Goal: Manage account settings

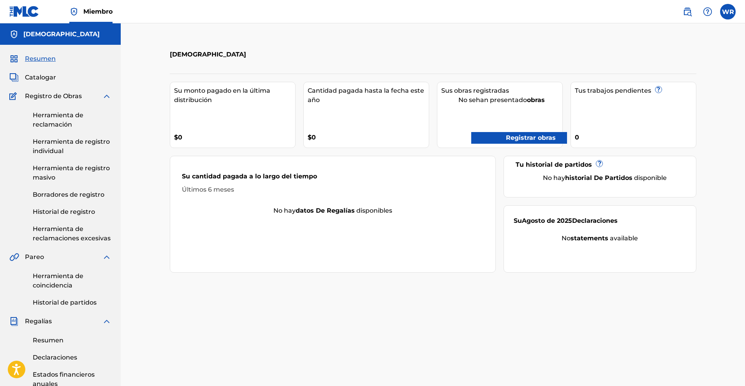
drag, startPoint x: 0, startPoint y: 0, endPoint x: 517, endPoint y: 140, distance: 535.8
click at [517, 140] on font "Registrar obras" at bounding box center [531, 137] width 50 height 7
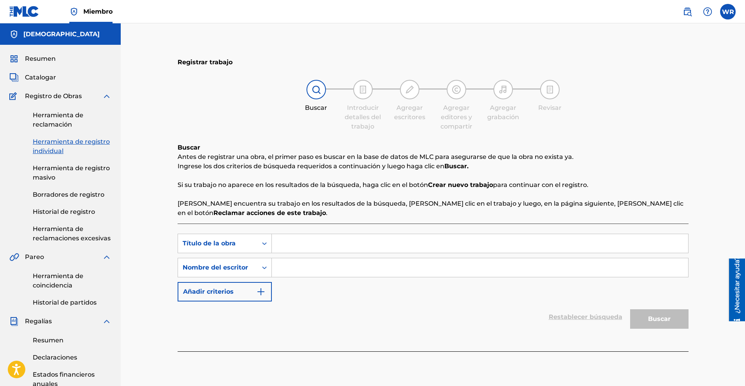
click at [306, 240] on input "Formulario de búsqueda" at bounding box center [480, 243] width 416 height 19
type input "e"
type input "El Tren"
click at [314, 268] on input "Formulario de búsqueda" at bounding box center [480, 267] width 416 height 19
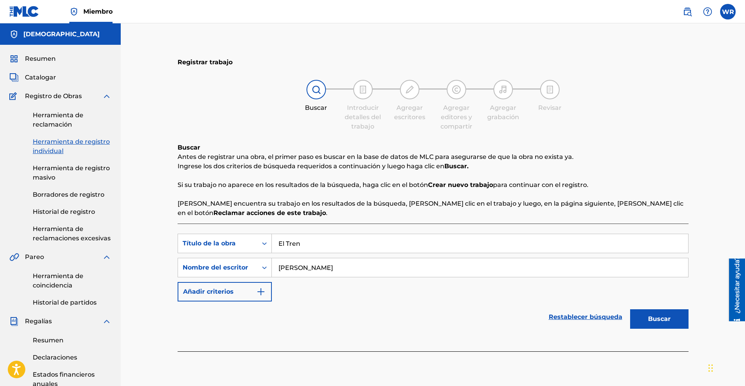
click at [655, 321] on font "Buscar" at bounding box center [659, 318] width 23 height 7
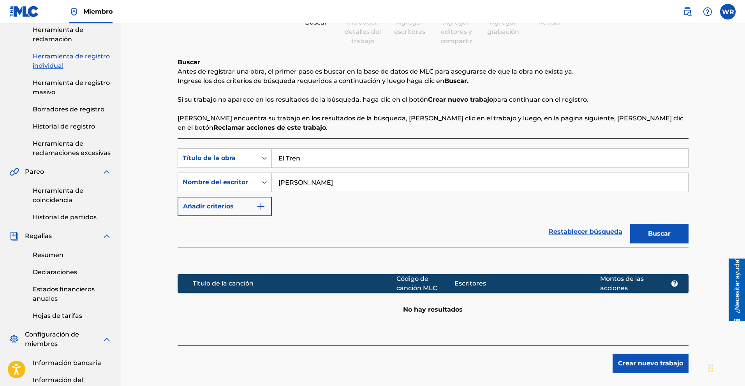
scroll to position [80, 0]
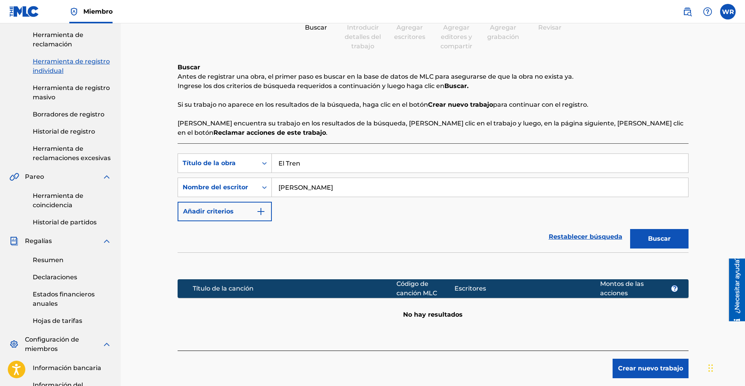
drag, startPoint x: 345, startPoint y: 188, endPoint x: 304, endPoint y: 194, distance: 41.8
click at [304, 194] on input "[PERSON_NAME]" at bounding box center [480, 187] width 416 height 19
click at [673, 235] on button "Buscar" at bounding box center [659, 238] width 58 height 19
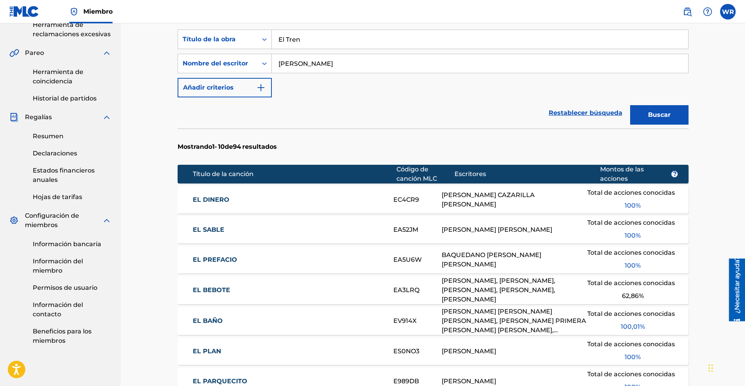
scroll to position [105, 0]
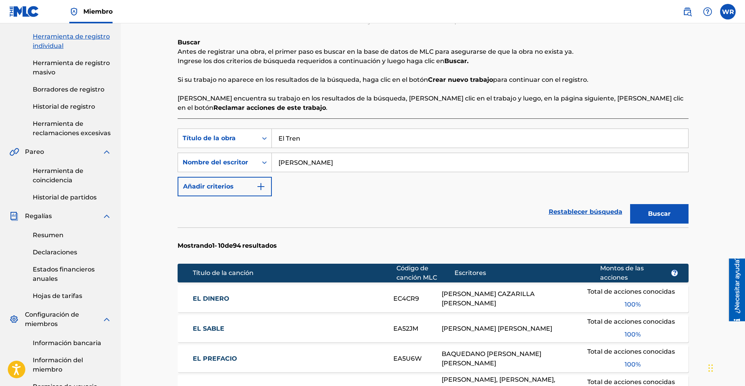
click at [330, 164] on input "[PERSON_NAME]" at bounding box center [480, 162] width 416 height 19
click at [630, 204] on button "Buscar" at bounding box center [659, 213] width 58 height 19
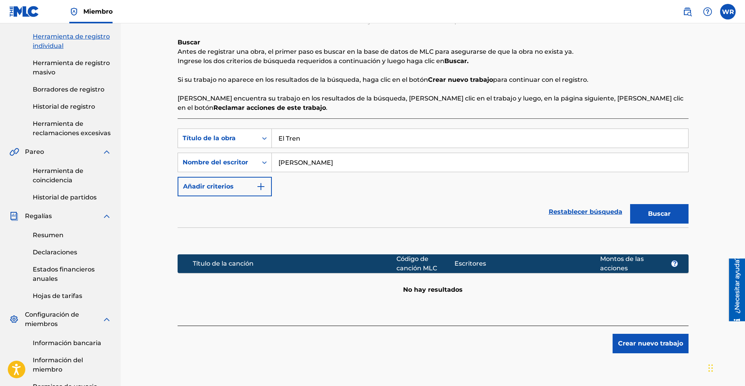
drag, startPoint x: 342, startPoint y: 156, endPoint x: 288, endPoint y: 158, distance: 54.1
click at [288, 158] on input "[PERSON_NAME]" at bounding box center [480, 162] width 416 height 19
type input "[DEMOGRAPHIC_DATA]"
click at [630, 204] on button "Buscar" at bounding box center [659, 213] width 58 height 19
drag, startPoint x: 318, startPoint y: 160, endPoint x: 264, endPoint y: 156, distance: 53.8
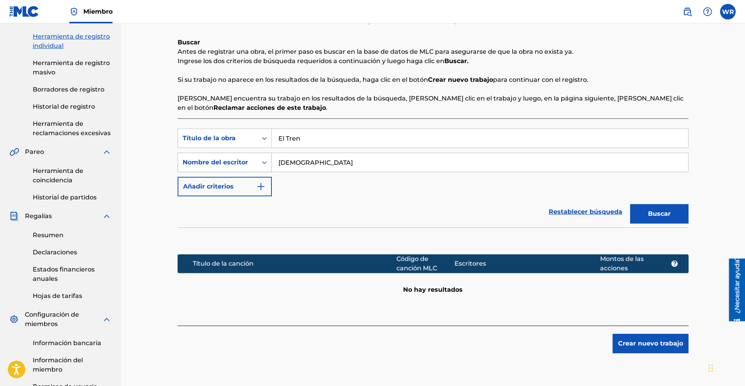
click at [264, 156] on div "Búsqueda con criterios 15b57a59-369c-44c7-aafd-6af0da97d764 Nombre del escritor…" at bounding box center [432, 162] width 511 height 19
drag, startPoint x: 308, startPoint y: 140, endPoint x: 246, endPoint y: 140, distance: 62.7
click at [246, 140] on div "Búsqueda con criterios 50e398ac-1f92-4bd4-a615-ca37a6cd9b97 Título de la obra E…" at bounding box center [432, 137] width 511 height 19
type input "Desconocidos"
drag, startPoint x: 294, startPoint y: 164, endPoint x: 265, endPoint y: 167, distance: 28.5
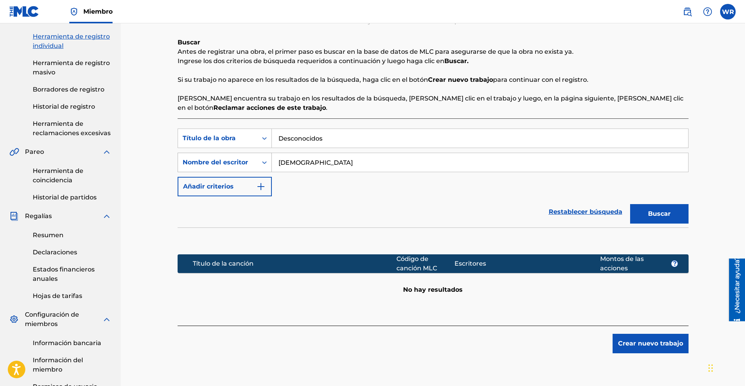
click at [260, 167] on div "Búsqueda con criterios 15b57a59-369c-44c7-aafd-6af0da97d764 Nombre del escritor…" at bounding box center [432, 162] width 511 height 19
drag, startPoint x: 308, startPoint y: 161, endPoint x: 236, endPoint y: 160, distance: 71.6
click at [236, 160] on div "Búsqueda con criterios 15b57a59-369c-44c7-aafd-6af0da97d764 Nombre del escritor…" at bounding box center [432, 162] width 511 height 19
type input "[PERSON_NAME]"
click at [630, 204] on button "Buscar" at bounding box center [659, 213] width 58 height 19
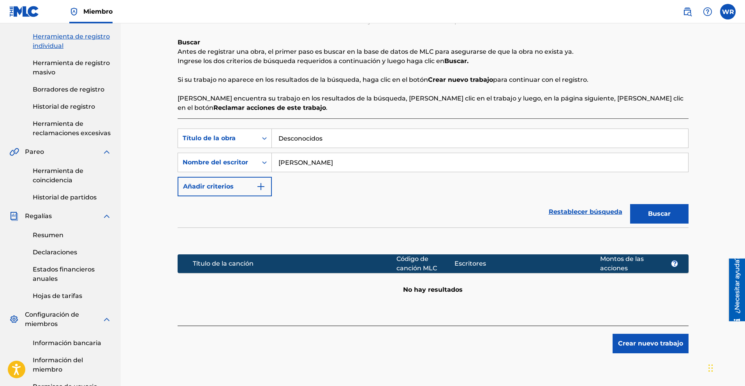
drag, startPoint x: 335, startPoint y: 163, endPoint x: 307, endPoint y: 160, distance: 28.6
click at [307, 160] on input "[PERSON_NAME]" at bounding box center [480, 162] width 416 height 19
click at [725, 14] on label at bounding box center [728, 12] width 16 height 16
click at [727, 12] on input "[PERSON_NAME] [PERSON_NAME] [PERSON_NAME][EMAIL_ADDRESS][DOMAIN_NAME] Preferenc…" at bounding box center [727, 12] width 0 height 0
click at [648, 110] on font "Perfil" at bounding box center [651, 109] width 17 height 7
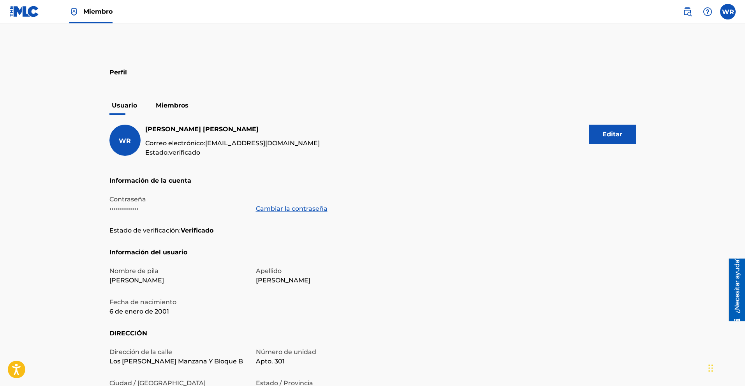
click at [596, 137] on button "Editar" at bounding box center [612, 134] width 47 height 19
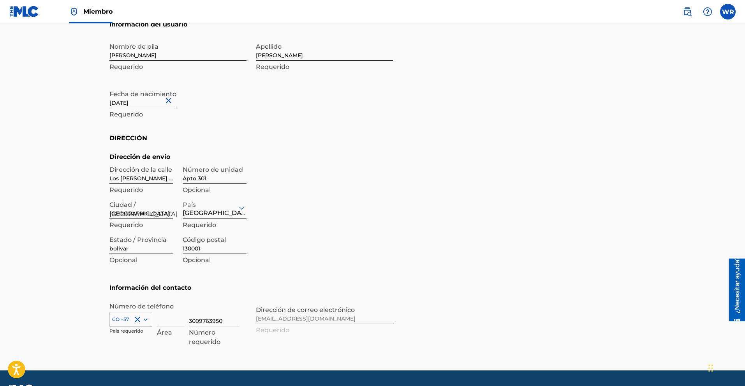
scroll to position [224, 0]
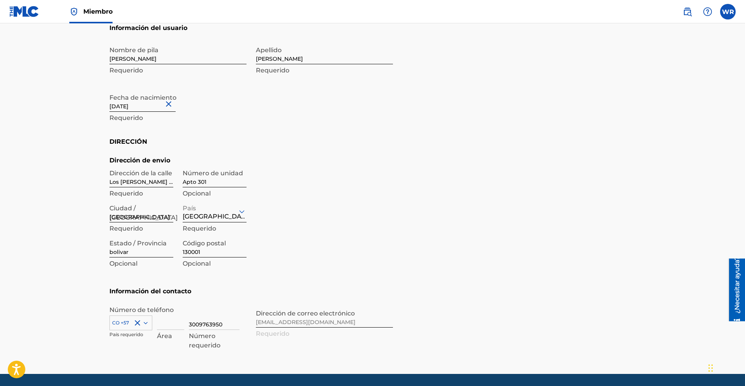
click at [358, 325] on div "Número de teléfono CO +57 País requerido Área 3009763950 Número requerido Direc…" at bounding box center [250, 330] width 283 height 50
click at [357, 325] on div "Número de teléfono CO +57 País requerido Área 3009763950 Número requerido Direc…" at bounding box center [250, 330] width 283 height 50
click at [353, 325] on div "Número de teléfono CO +57 País requerido Área 3009763950 Número requerido Direc…" at bounding box center [250, 330] width 283 height 50
click at [299, 321] on div "Número de teléfono CO +57 País requerido Área 3009763950 Número requerido Direc…" at bounding box center [250, 330] width 283 height 50
drag, startPoint x: 295, startPoint y: 321, endPoint x: 318, endPoint y: 322, distance: 22.6
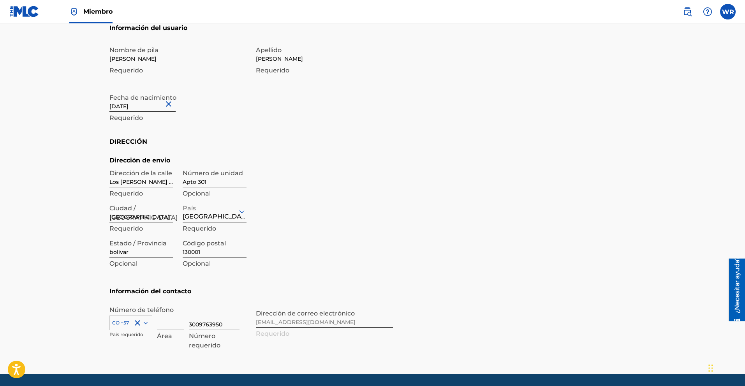
click at [295, 321] on div "Número de teléfono CO +57 País requerido Área 3009763950 Número requerido Direc…" at bounding box center [250, 330] width 283 height 50
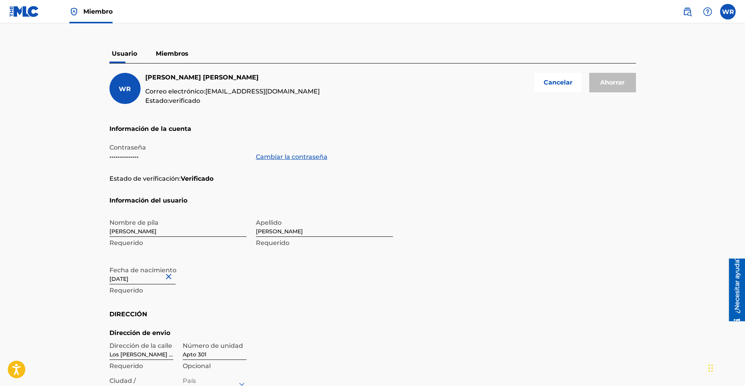
scroll to position [0, 0]
